Goal: Task Accomplishment & Management: Use online tool/utility

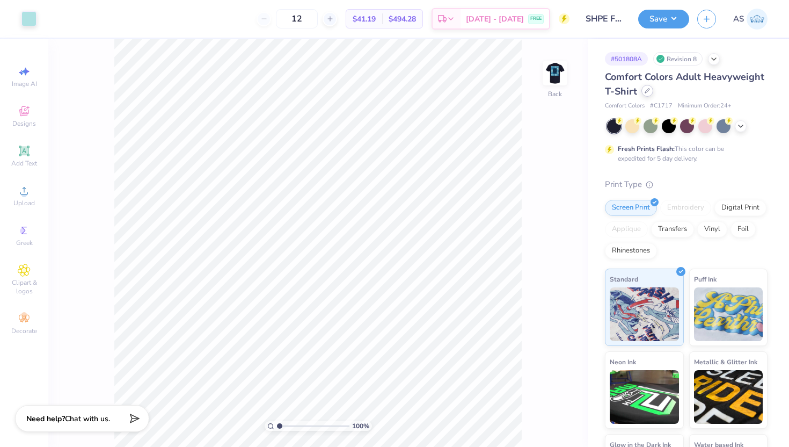
click at [645, 89] on icon at bounding box center [647, 90] width 5 height 5
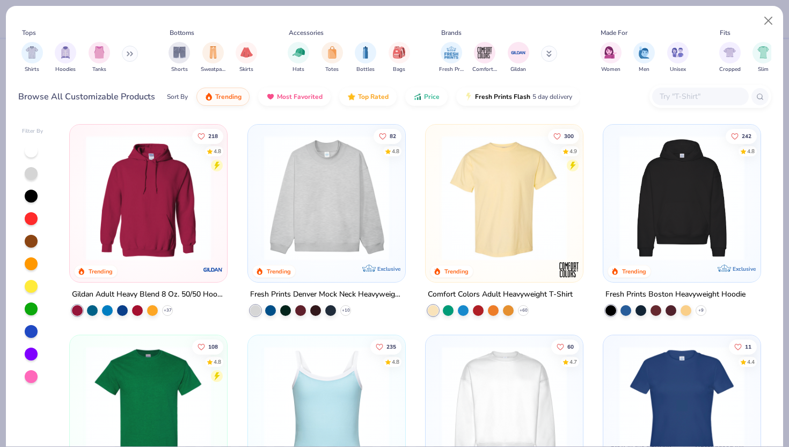
click at [682, 93] on input "text" at bounding box center [699, 96] width 83 height 12
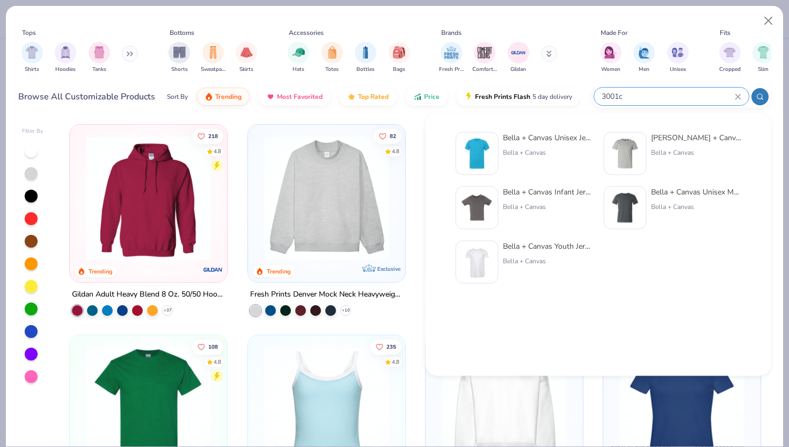
type input "3001c"
click at [459, 144] on div at bounding box center [477, 153] width 43 height 43
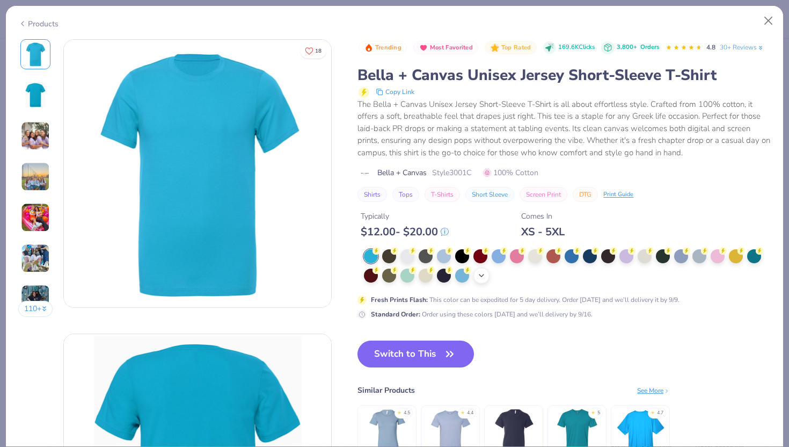
click at [482, 283] on div "+ 22" at bounding box center [481, 275] width 16 height 16
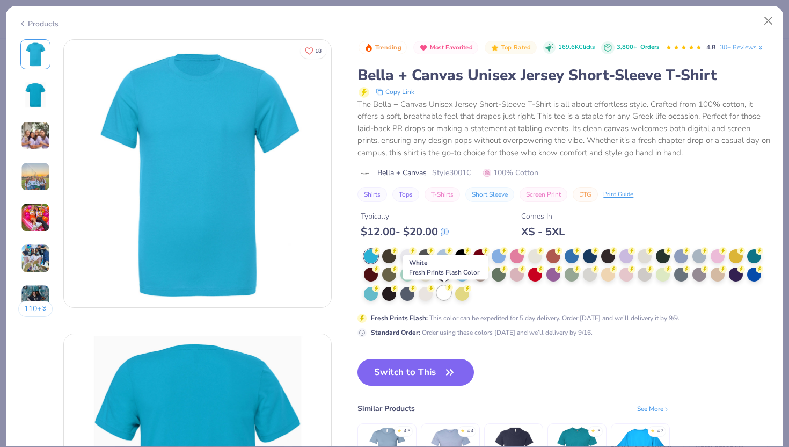
click at [444, 298] on div at bounding box center [444, 293] width 14 height 14
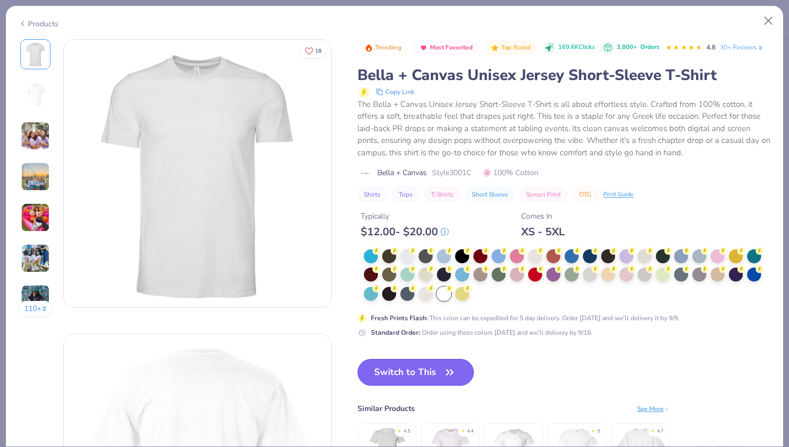
click at [429, 375] on button "Switch to This" at bounding box center [415, 371] width 116 height 27
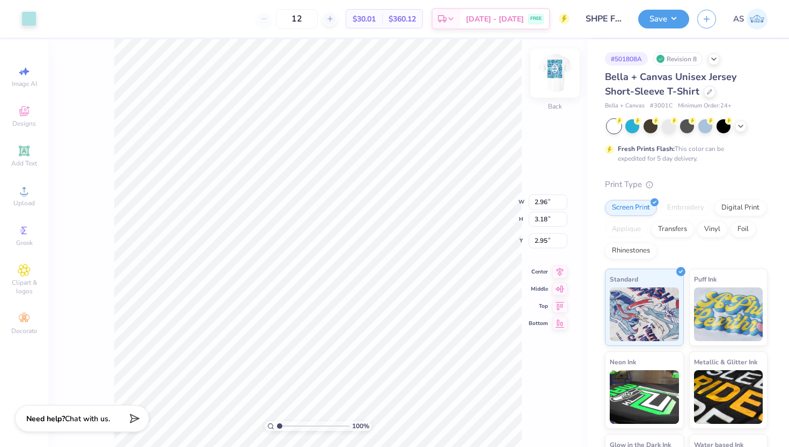
click at [558, 75] on img at bounding box center [554, 73] width 43 height 43
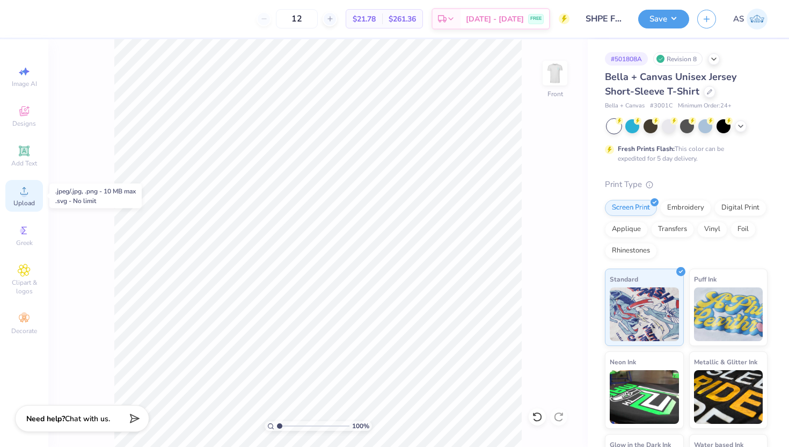
click at [26, 196] on icon at bounding box center [24, 190] width 13 height 13
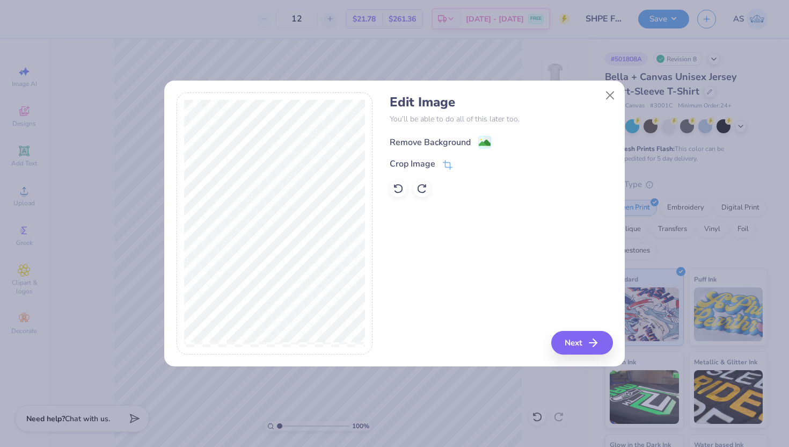
click at [488, 140] on image at bounding box center [485, 143] width 12 height 12
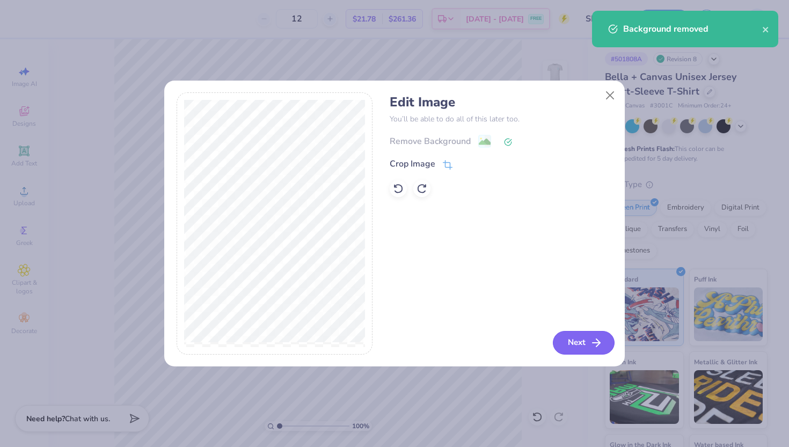
click at [564, 333] on button "Next" at bounding box center [584, 343] width 62 height 24
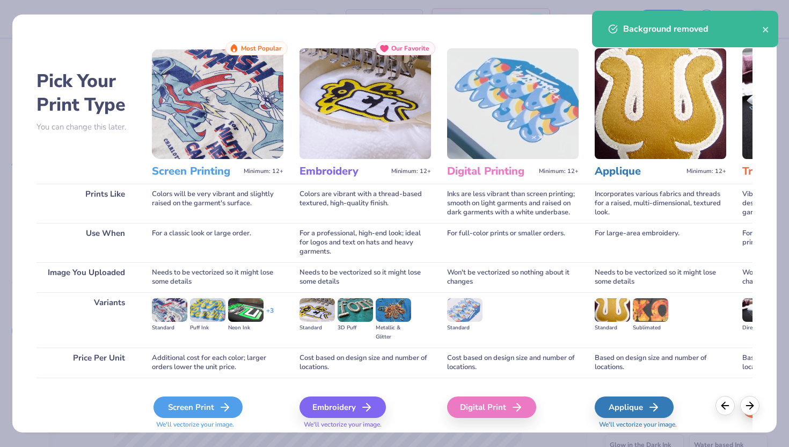
click at [223, 412] on icon at bounding box center [224, 406] width 13 height 13
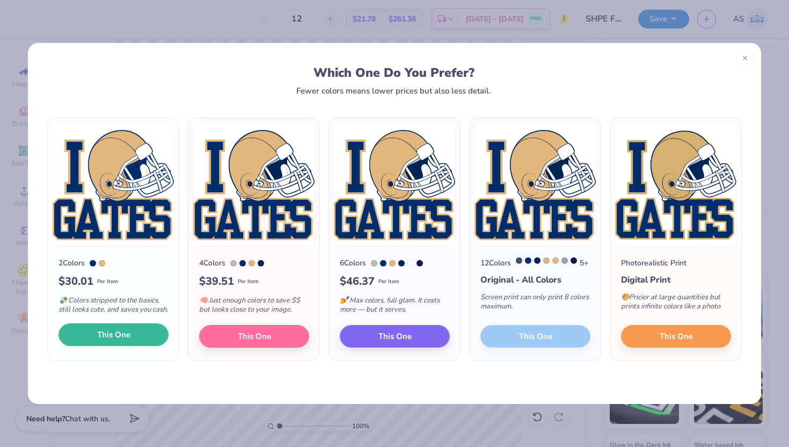
click at [149, 342] on button "This One" at bounding box center [113, 334] width 110 height 23
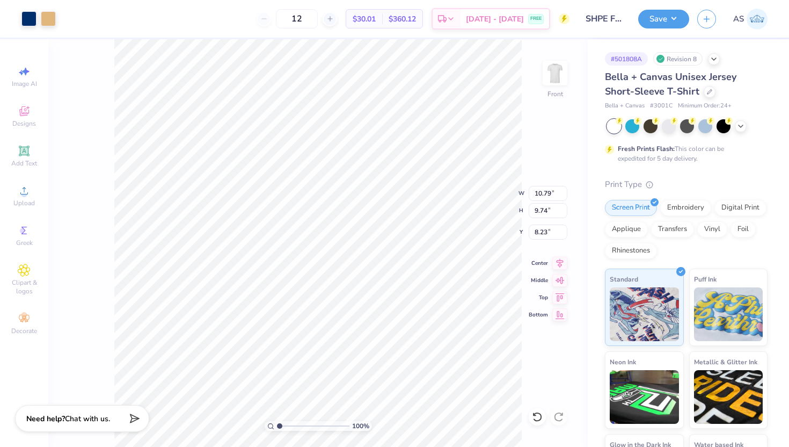
type input "10.79"
type input "9.74"
type input "3.00"
type input "12.77"
type input "11.53"
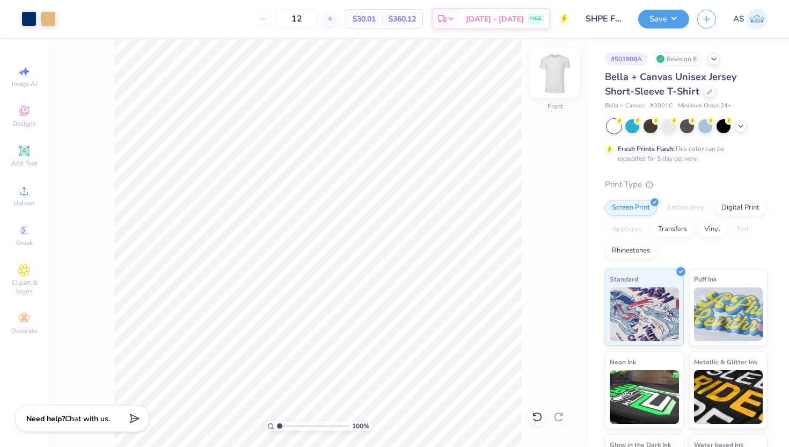
click at [559, 78] on img at bounding box center [554, 73] width 43 height 43
click at [559, 78] on img at bounding box center [554, 72] width 21 height 21
click at [556, 83] on img at bounding box center [554, 73] width 43 height 43
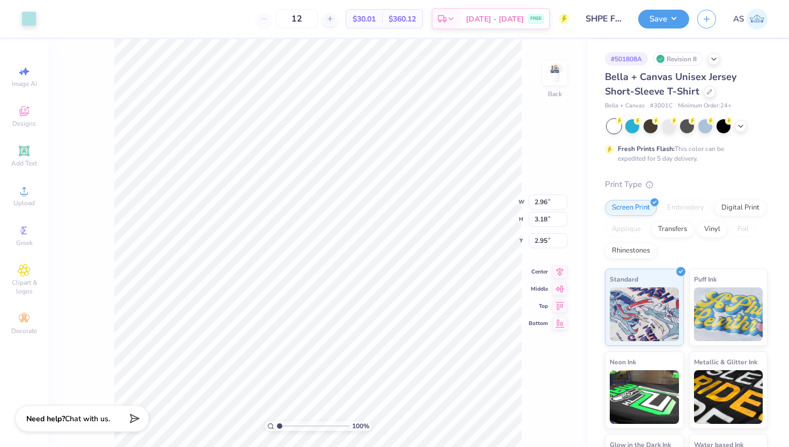
click at [23, 4] on div "Art colors" at bounding box center [18, 19] width 36 height 38
click at [24, 12] on div at bounding box center [28, 17] width 15 height 15
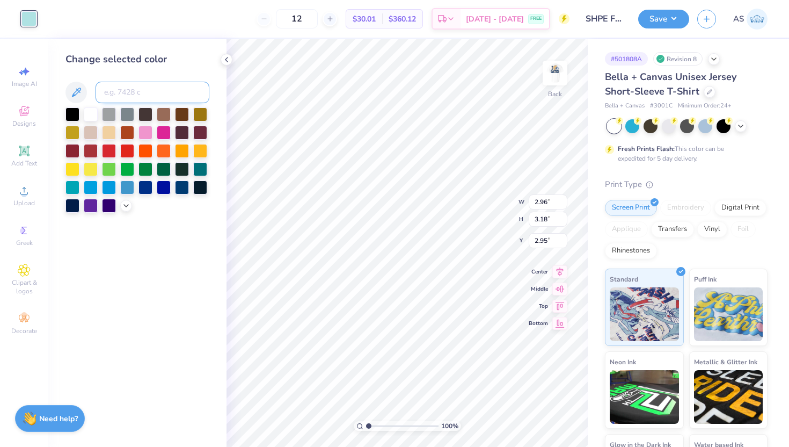
click at [142, 90] on input at bounding box center [153, 92] width 114 height 21
type input "294"
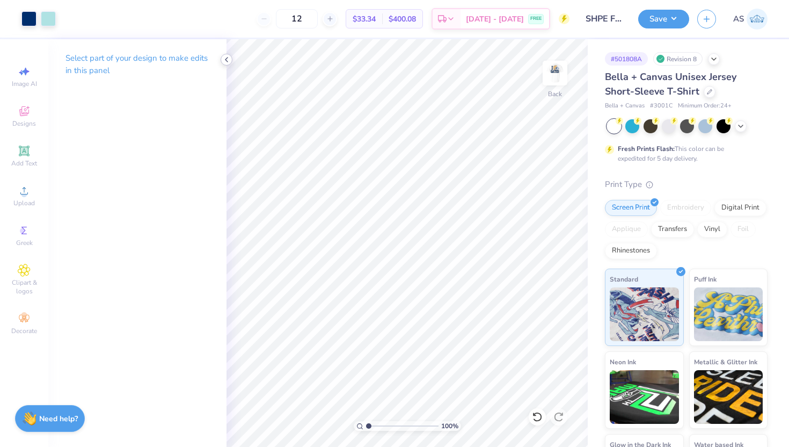
click at [230, 58] on icon at bounding box center [226, 59] width 9 height 9
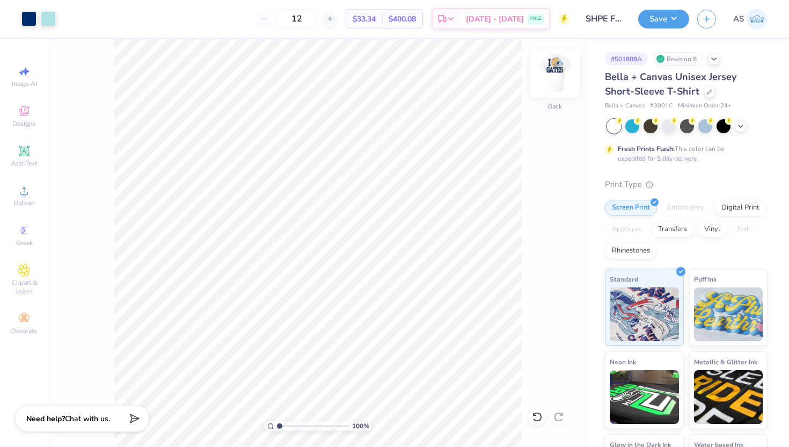
click at [544, 78] on img at bounding box center [554, 73] width 43 height 43
click at [544, 78] on img at bounding box center [554, 72] width 21 height 21
click at [707, 89] on icon at bounding box center [709, 90] width 5 height 5
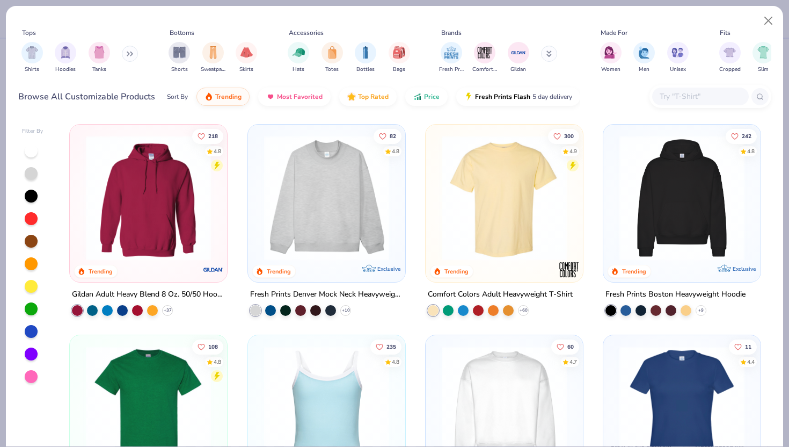
click at [678, 95] on input "text" at bounding box center [699, 96] width 83 height 12
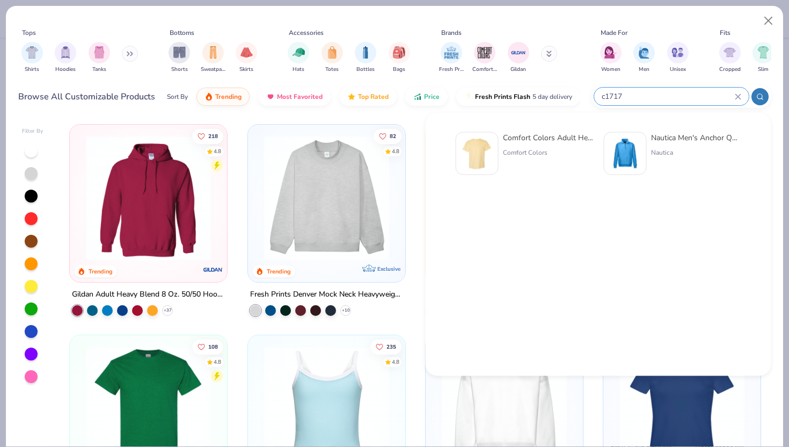
type input "c1717"
click at [460, 154] on img at bounding box center [476, 153] width 33 height 33
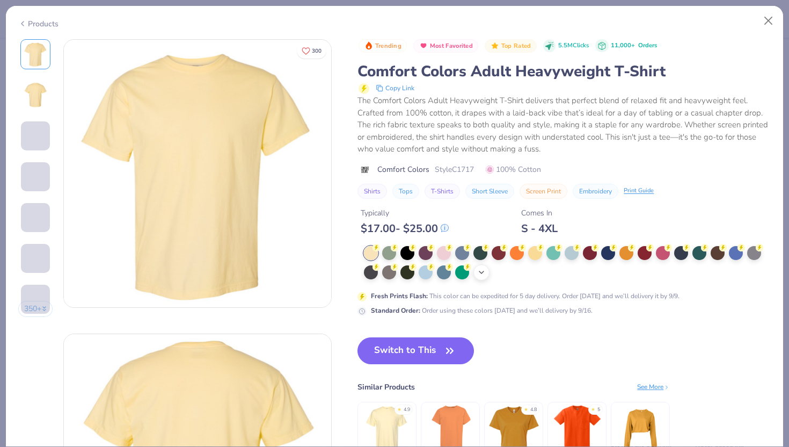
click at [484, 268] on icon at bounding box center [481, 272] width 9 height 9
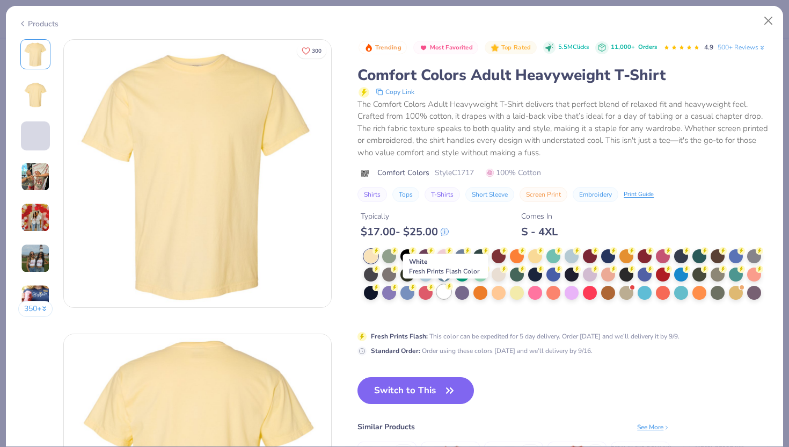
click at [447, 298] on div at bounding box center [444, 291] width 14 height 14
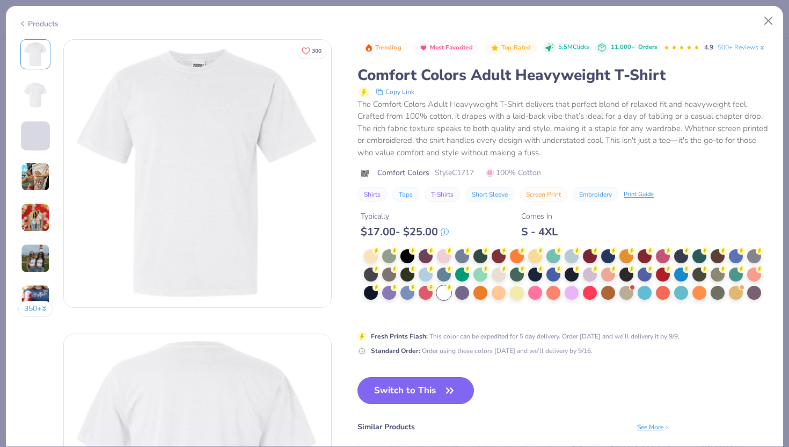
click at [428, 381] on button "Switch to This" at bounding box center [415, 390] width 116 height 27
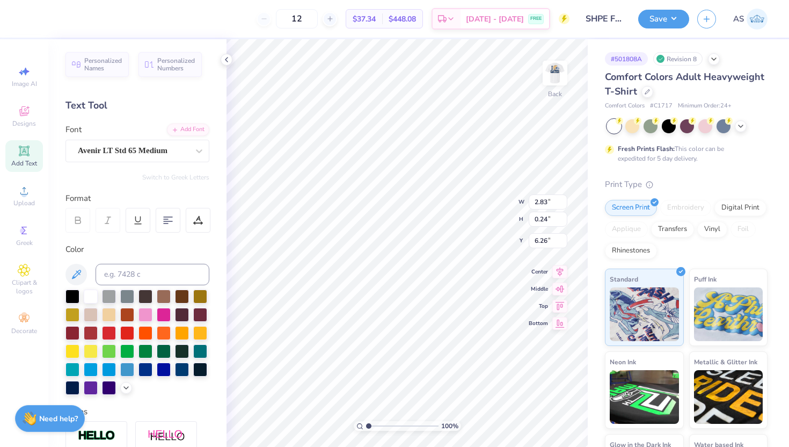
type input "2.96"
type input "3.18"
type input "3.00"
type input "2.83"
type input "0.24"
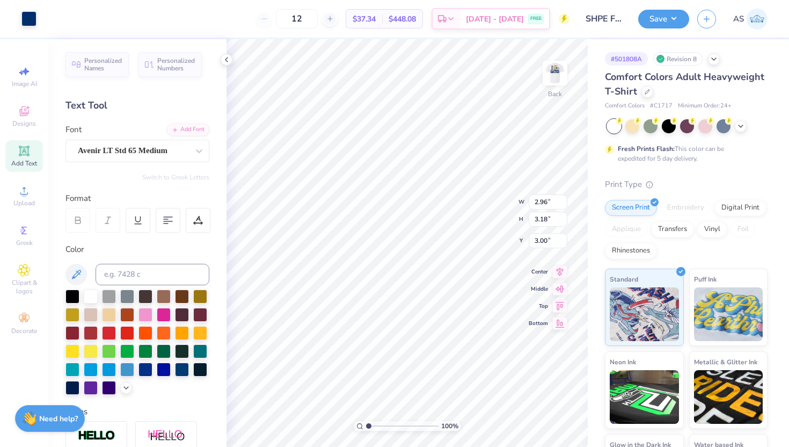
type input "6.26"
click at [145, 270] on input at bounding box center [153, 274] width 114 height 21
type input "294"
type input "2.82"
type input "0.23"
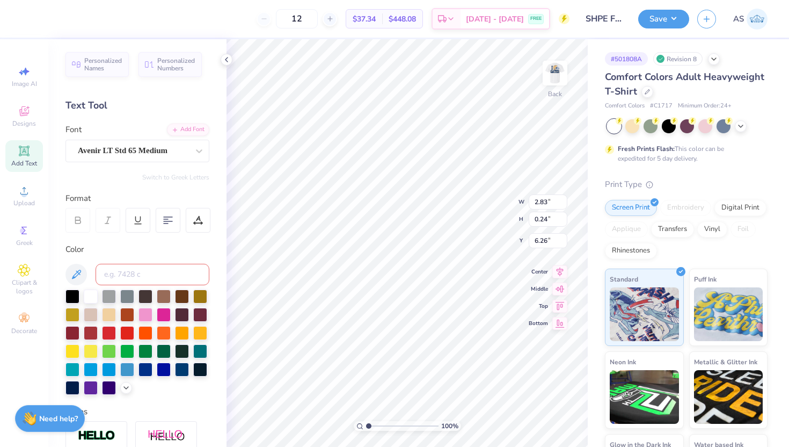
type input "6.29"
click at [557, 75] on img at bounding box center [554, 73] width 43 height 43
click at [557, 75] on img at bounding box center [554, 72] width 21 height 21
click at [224, 58] on icon at bounding box center [226, 59] width 9 height 9
click at [159, 273] on input at bounding box center [153, 274] width 114 height 21
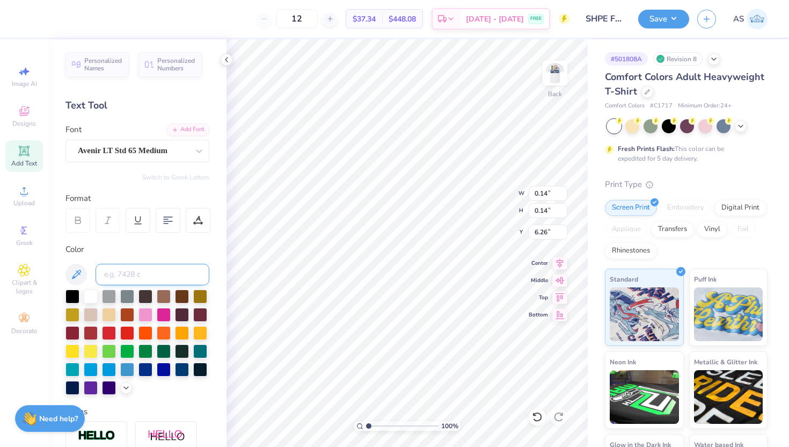
type input "9"
type input "294"
type input "0.12"
type input "6.28"
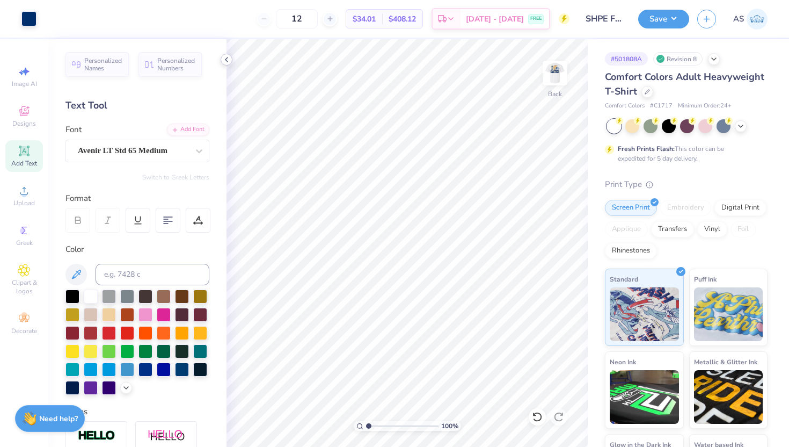
click at [229, 61] on icon at bounding box center [226, 59] width 9 height 9
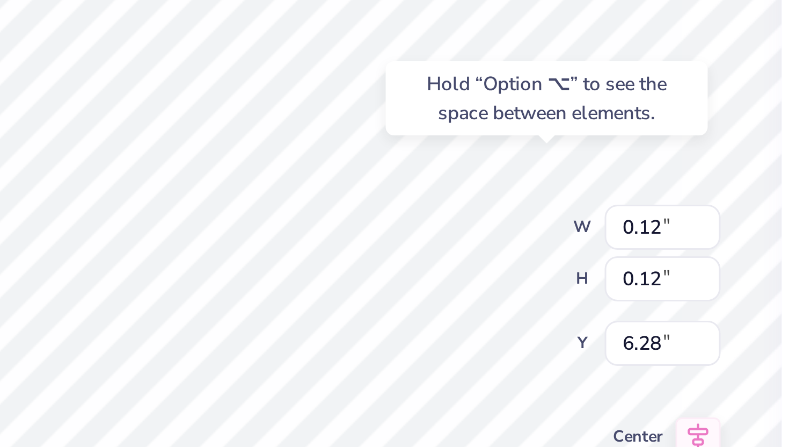
click at [482, 201] on div "100 % Back W 0.12 0.12 " H 0.12 0.12 " Y 6.28 6.28 " Center Middle Top Bottom" at bounding box center [406, 242] width 361 height 407
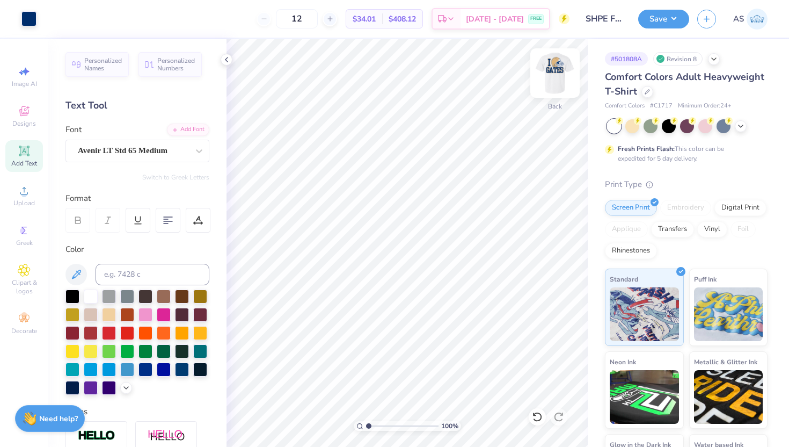
click at [548, 76] on img at bounding box center [554, 73] width 43 height 43
click at [535, 243] on input "2.40" at bounding box center [548, 240] width 39 height 15
type input "3.00"
click at [226, 61] on polyline at bounding box center [226, 59] width 2 height 4
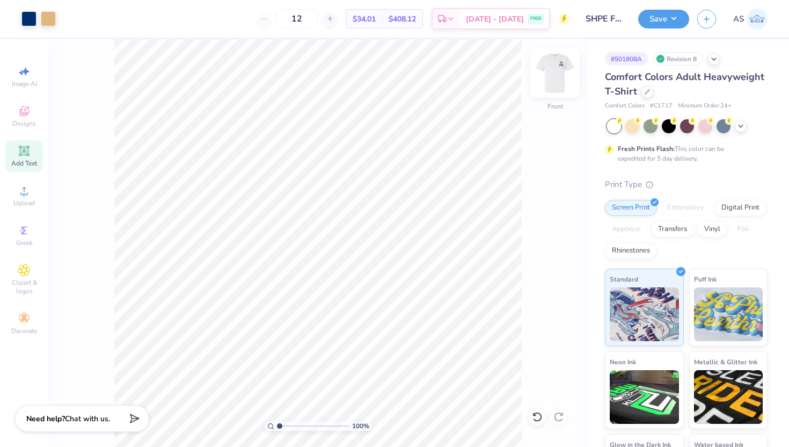
click at [560, 74] on img at bounding box center [554, 73] width 43 height 43
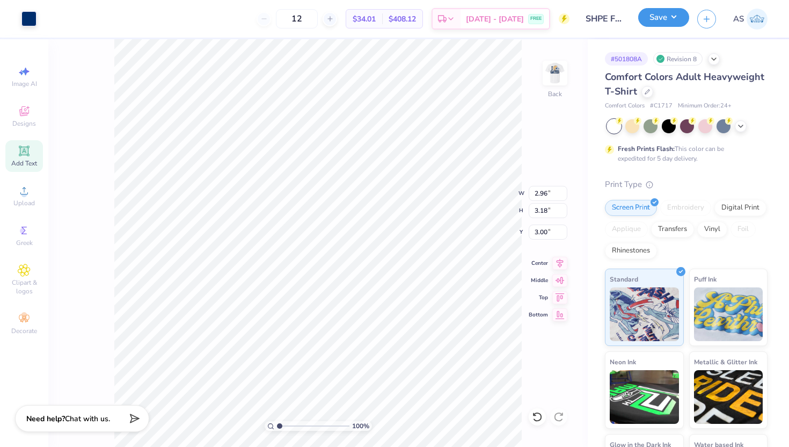
click at [653, 14] on button "Save" at bounding box center [663, 17] width 51 height 19
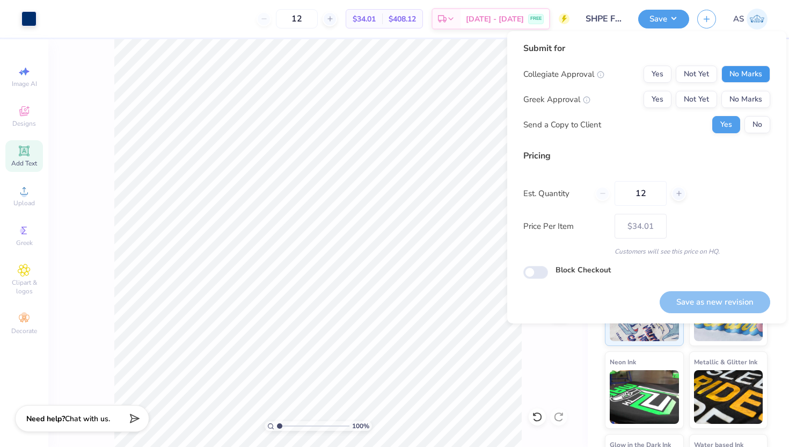
click at [740, 67] on button "No Marks" at bounding box center [745, 73] width 49 height 17
click at [740, 104] on button "No Marks" at bounding box center [745, 99] width 49 height 17
click at [703, 303] on button "Save as new revision" at bounding box center [715, 302] width 111 height 22
type input "$34.01"
